Goal: Information Seeking & Learning: Find specific fact

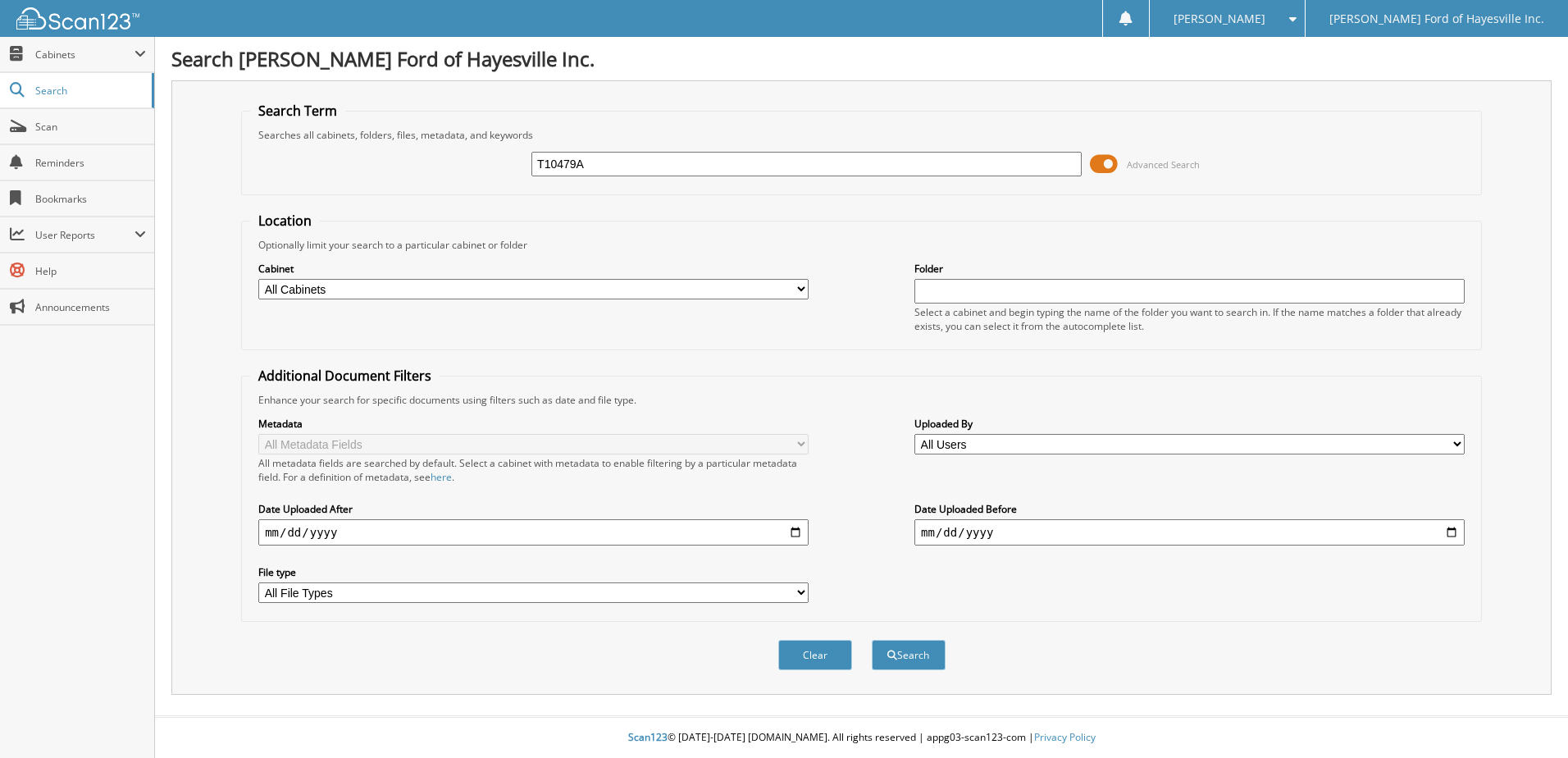
type input "T10479A"
click at [872, 640] on button "Search" at bounding box center [908, 654] width 74 height 30
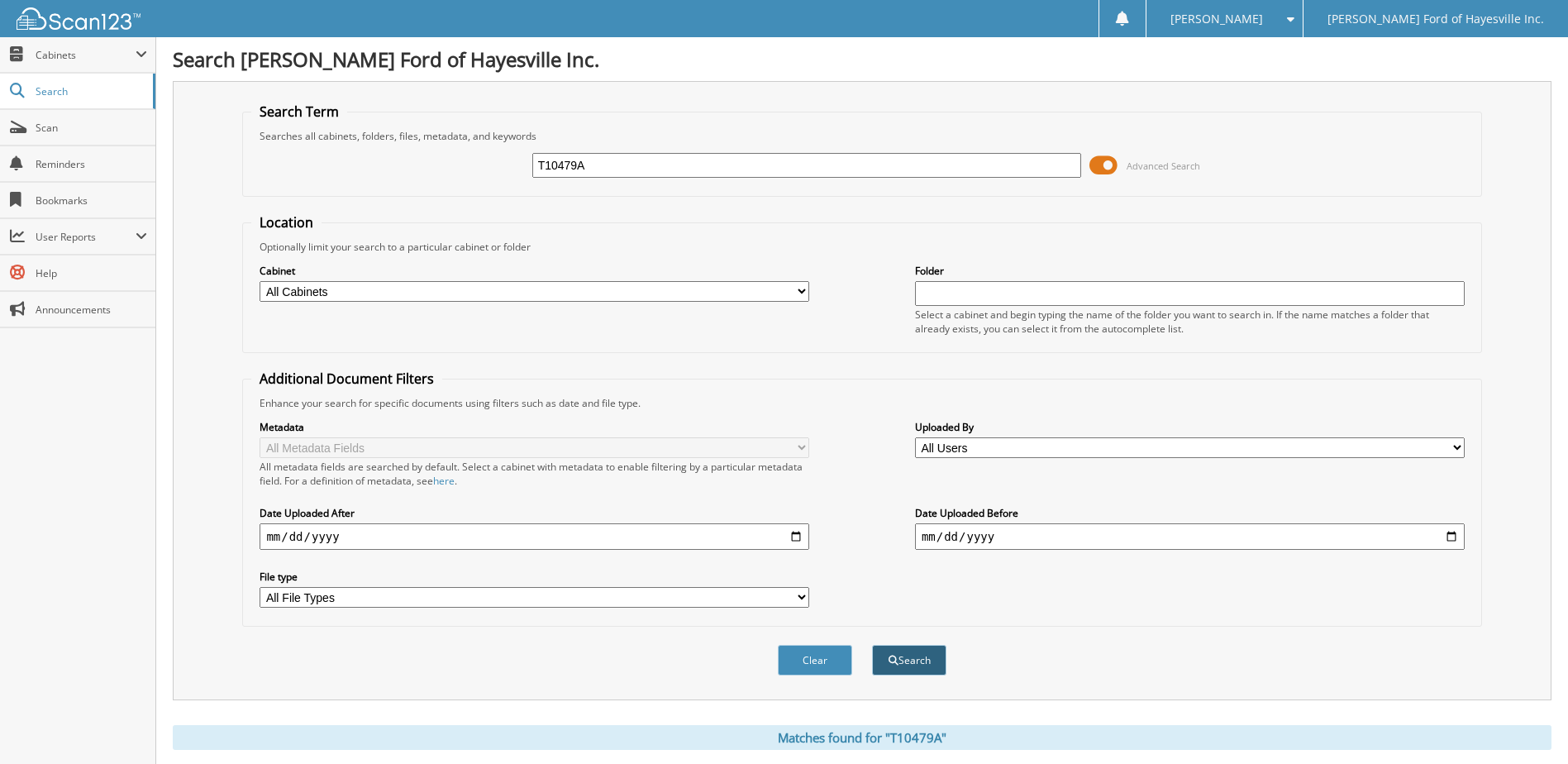
click at [912, 664] on button "Search" at bounding box center [909, 659] width 75 height 30
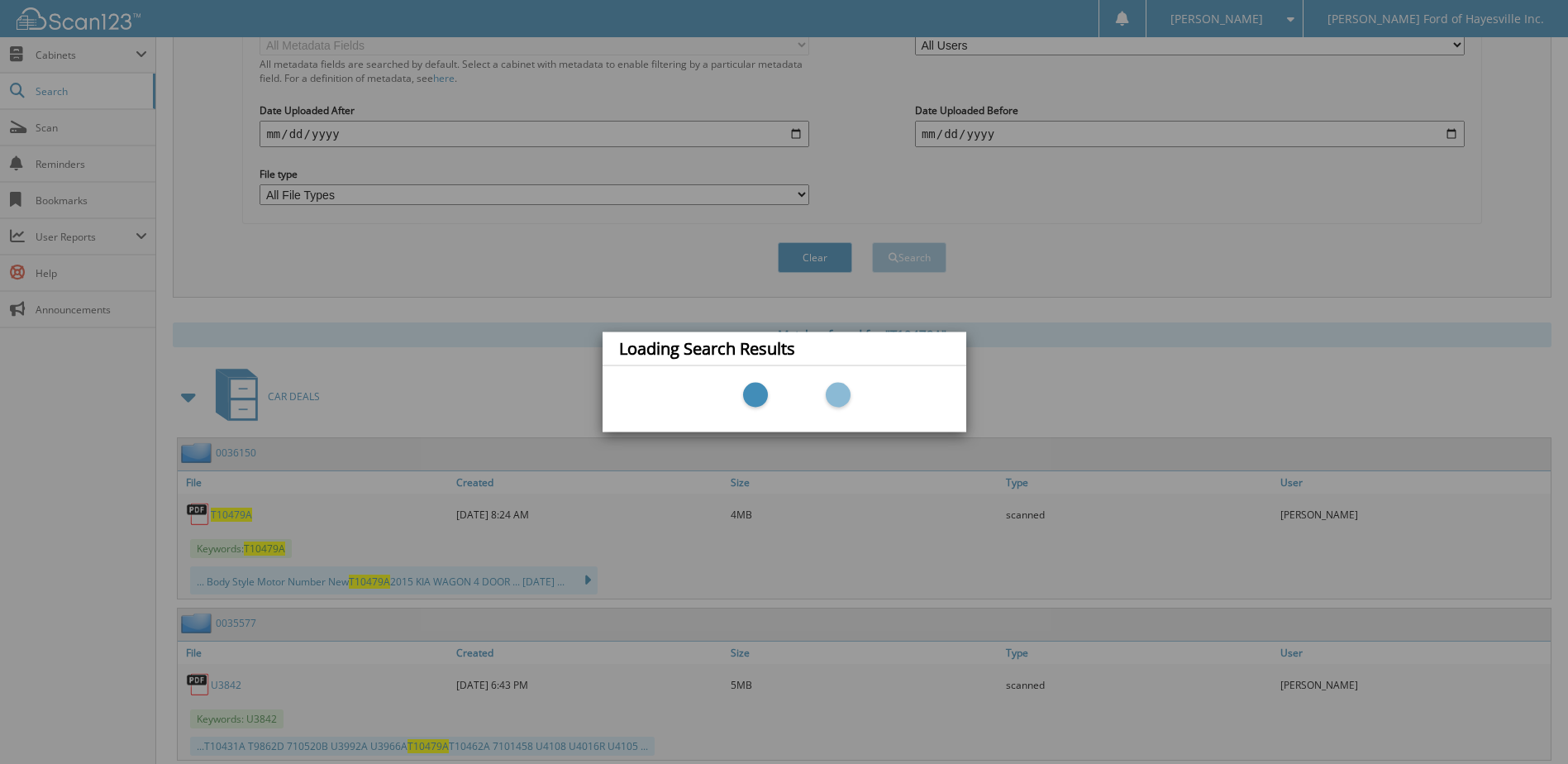
scroll to position [496, 0]
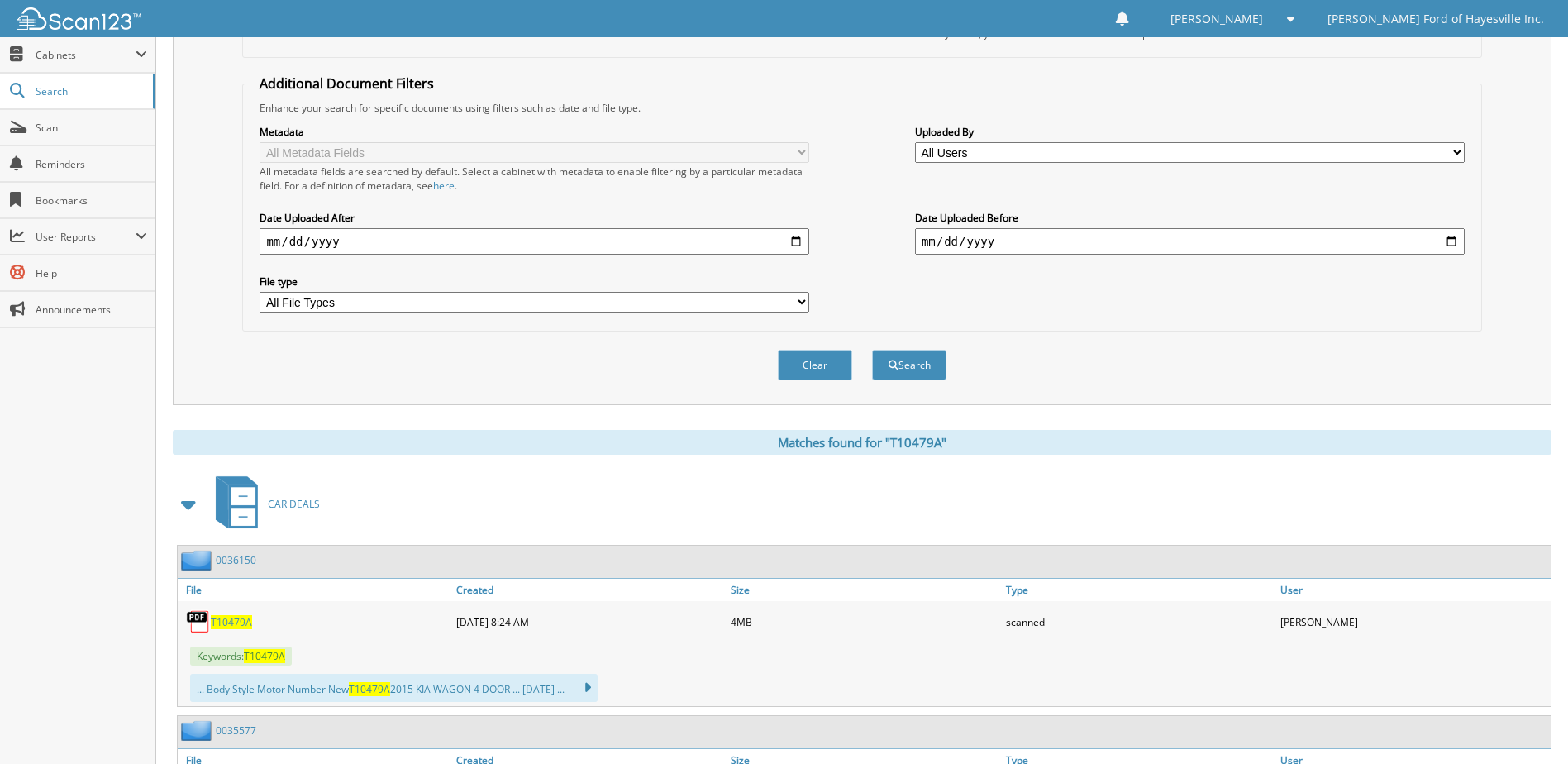
scroll to position [496, 0]
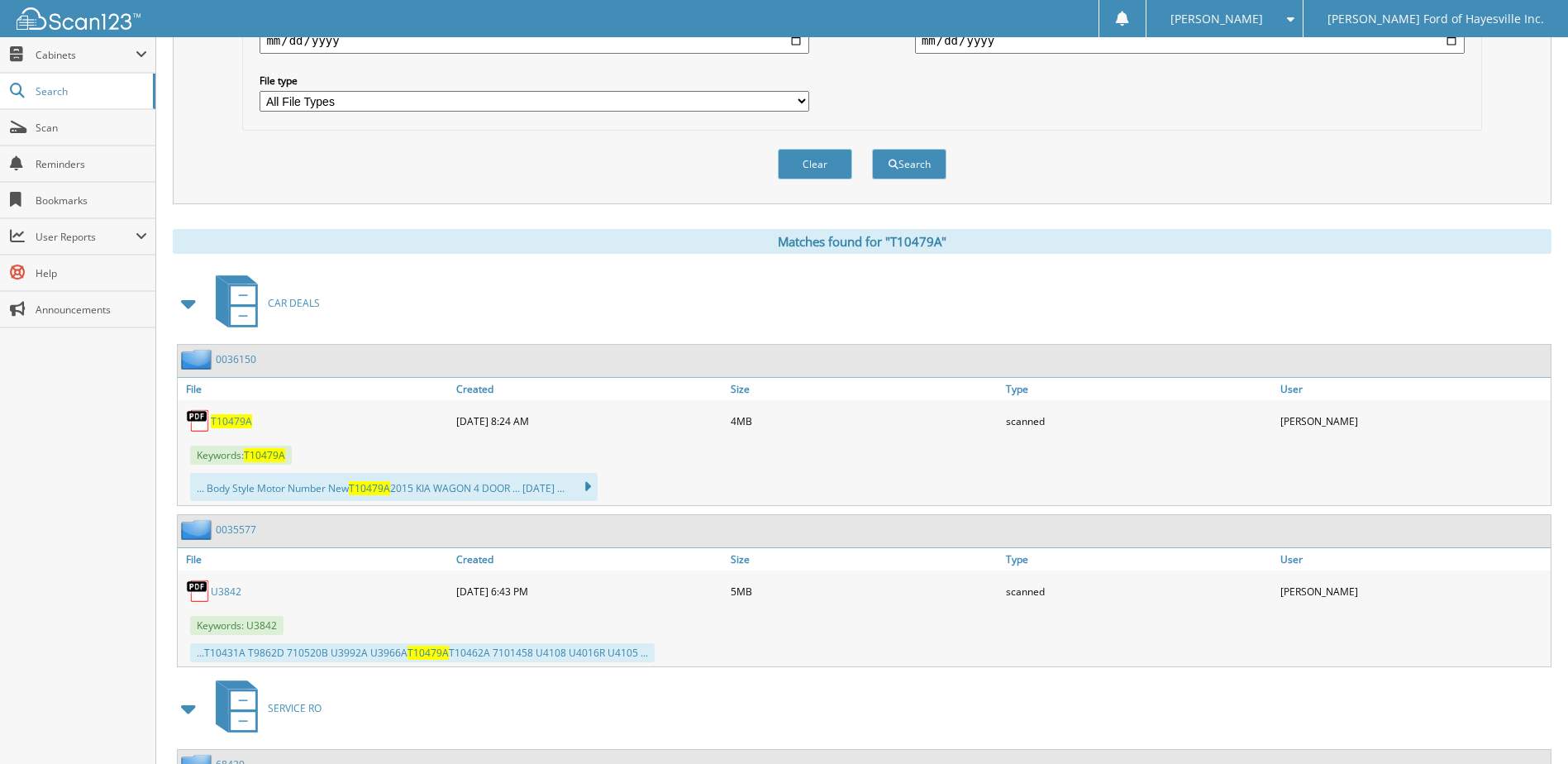
click at [236, 424] on span "T10479A" at bounding box center [231, 420] width 42 height 14
